Goal: Answer question/provide support

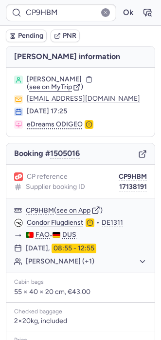
scroll to position [136, 0]
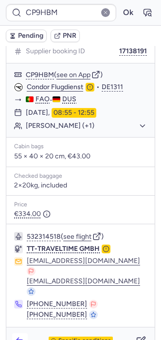
click at [21, 337] on icon "button" at bounding box center [20, 342] width 10 height 10
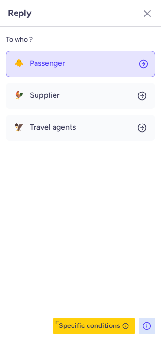
click at [53, 55] on button "🐥 Passenger" at bounding box center [80, 64] width 149 height 26
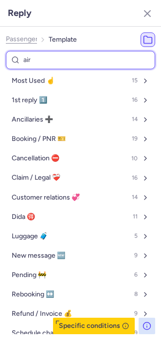
type input "airl"
select select "de"
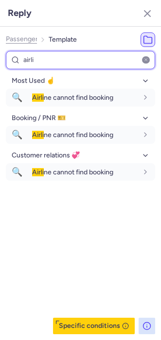
type input "airli"
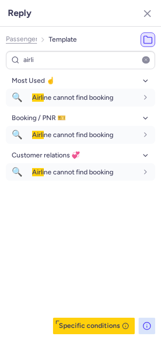
click at [49, 228] on div "Most Used ☝️ 🔍 Airli ne cannot find booking fr en de nl pt es it ru de Booking …" at bounding box center [80, 203] width 149 height 261
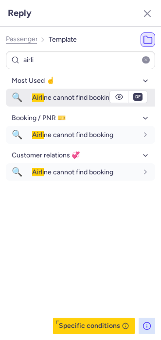
click at [86, 99] on span "Airli ne cannot find booking" at bounding box center [72, 98] width 81 height 8
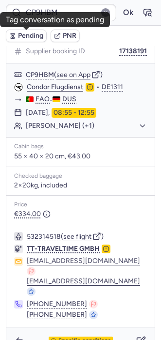
click at [23, 40] on button "Pending" at bounding box center [26, 36] width 41 height 13
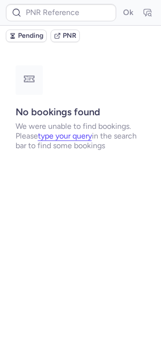
scroll to position [0, 0]
type input "CPEEQM"
type input "DT1754939830304770"
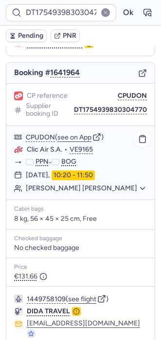
scroll to position [130, 0]
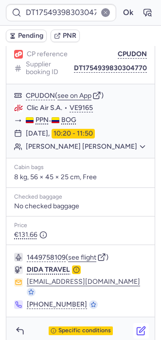
click at [139, 327] on icon "button" at bounding box center [142, 330] width 6 height 6
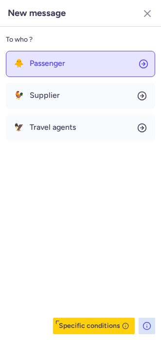
click at [64, 65] on span "Passenger" at bounding box center [47, 63] width 35 height 9
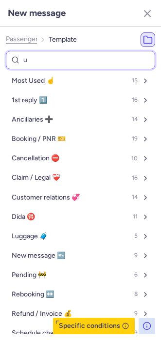
type input "ur"
select select "en"
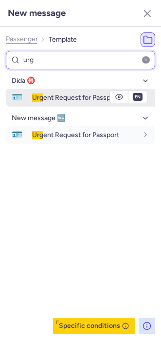
type input "urg"
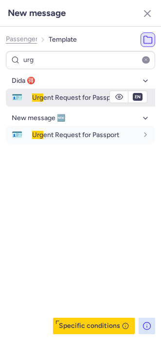
click at [48, 101] on span "Urg ent Request for Passport" at bounding box center [75, 98] width 87 height 8
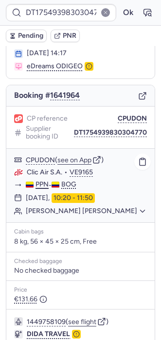
scroll to position [57, 0]
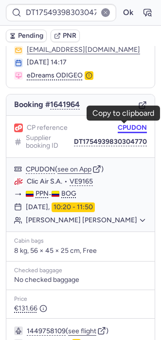
click at [120, 126] on button "CPUDON" at bounding box center [131, 128] width 29 height 8
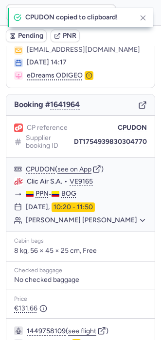
type input "CPUDON"
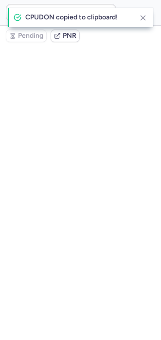
scroll to position [0, 0]
